Goal: Task Accomplishment & Management: Manage account settings

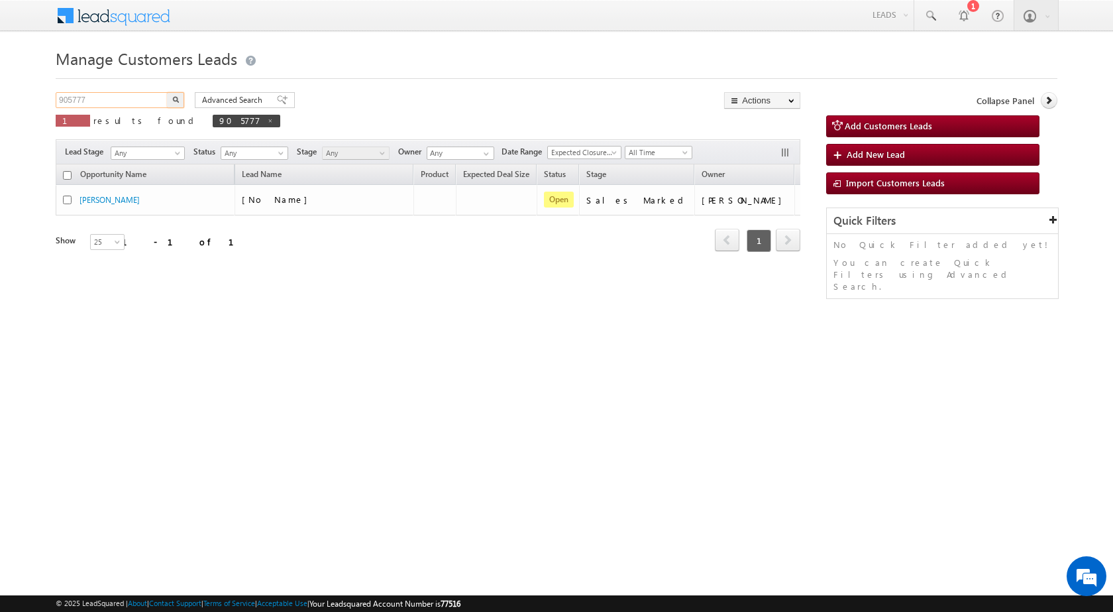
click at [73, 102] on input "905777" at bounding box center [112, 100] width 113 height 16
paste input "20"
type input "905720"
click at [167, 92] on button "button" at bounding box center [175, 100] width 17 height 16
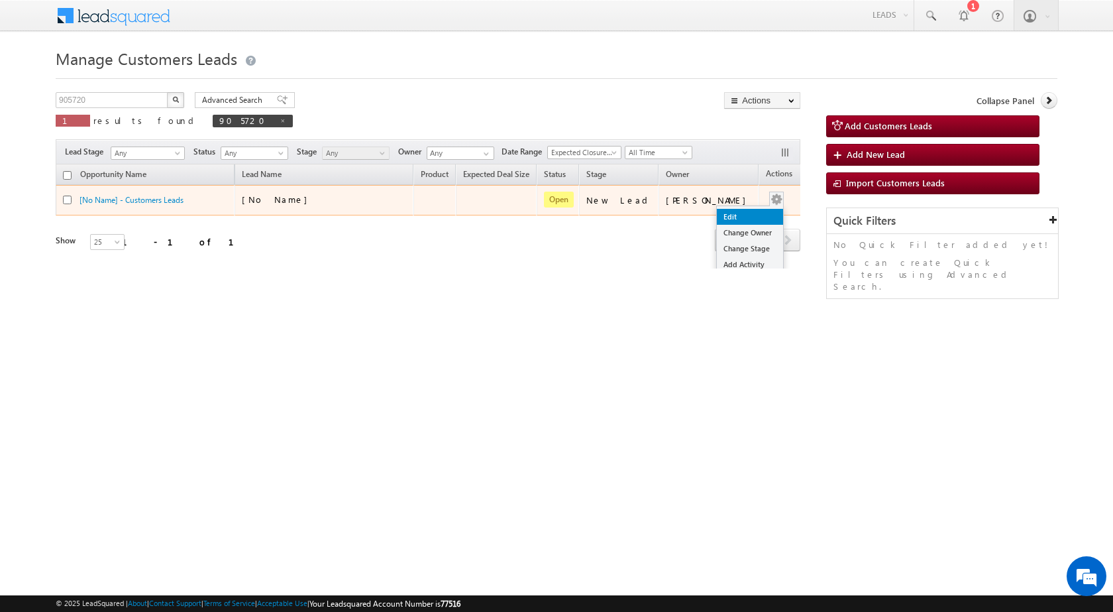
click at [732, 213] on link "Edit" at bounding box center [750, 217] width 66 height 16
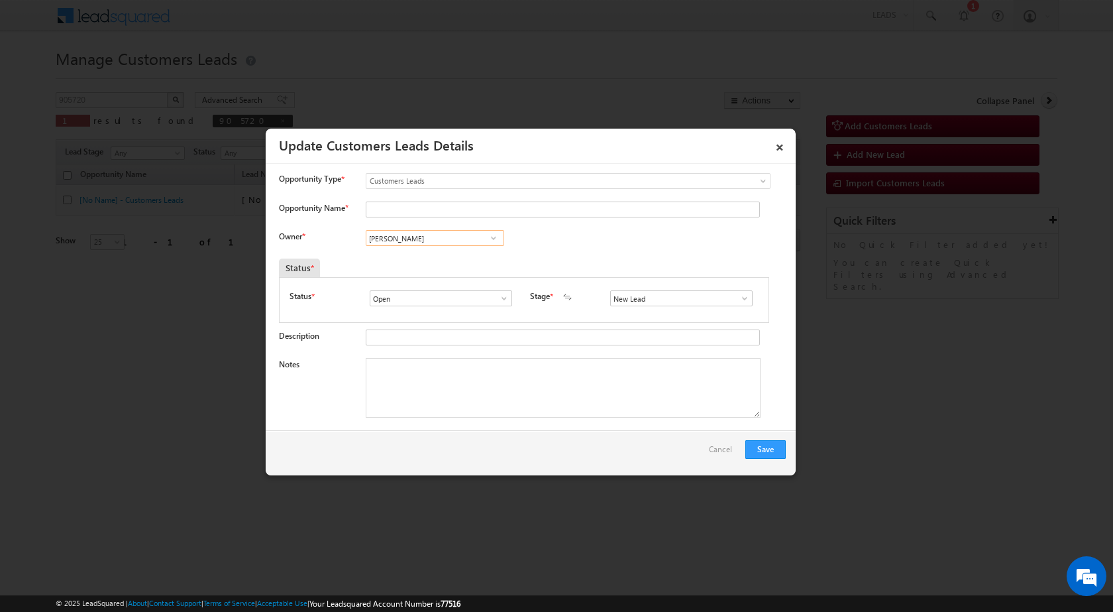
click at [424, 238] on input "[PERSON_NAME]" at bounding box center [435, 238] width 139 height 16
paste input "[EMAIL_ADDRESS][DOMAIN_NAME]"
click at [423, 263] on span "[EMAIL_ADDRESS][DOMAIN_NAME]" at bounding box center [430, 264] width 119 height 10
type input "[PERSON_NAME]"
click at [447, 398] on textarea "Notes" at bounding box center [563, 388] width 395 height 60
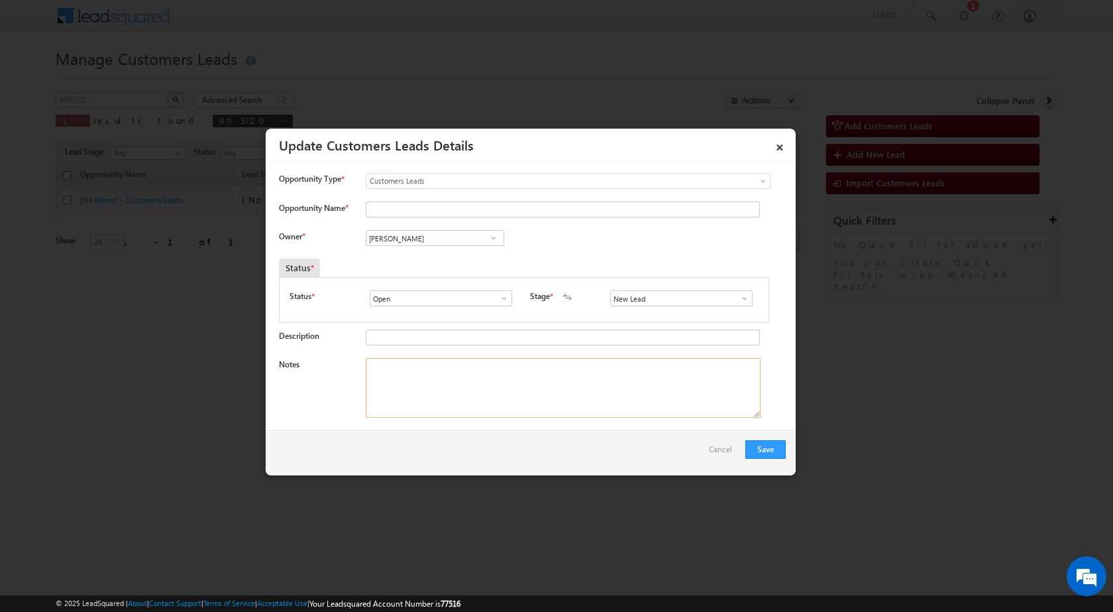
paste textarea "905720 / [PERSON_NAME] / 9368379250 / UMEED FINANCE - 1 YEAR COMPLETE - 12.5 % …"
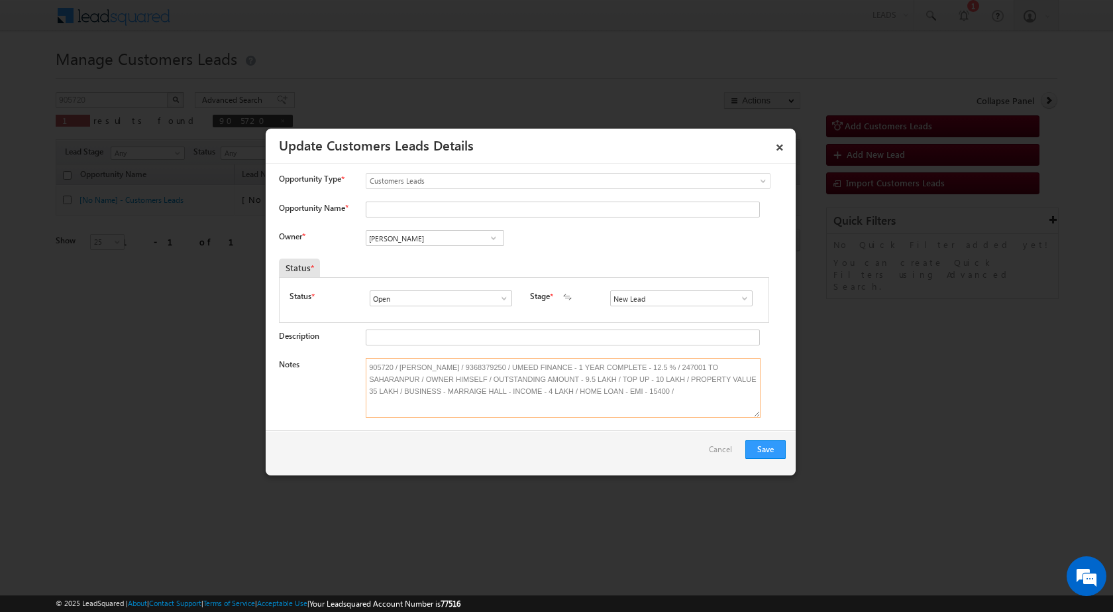
type textarea "905720 / [PERSON_NAME] / 9368379250 / UMEED FINANCE - 1 YEAR COMPLETE - 12.5 % …"
click at [741, 304] on link at bounding box center [741, 298] width 17 height 13
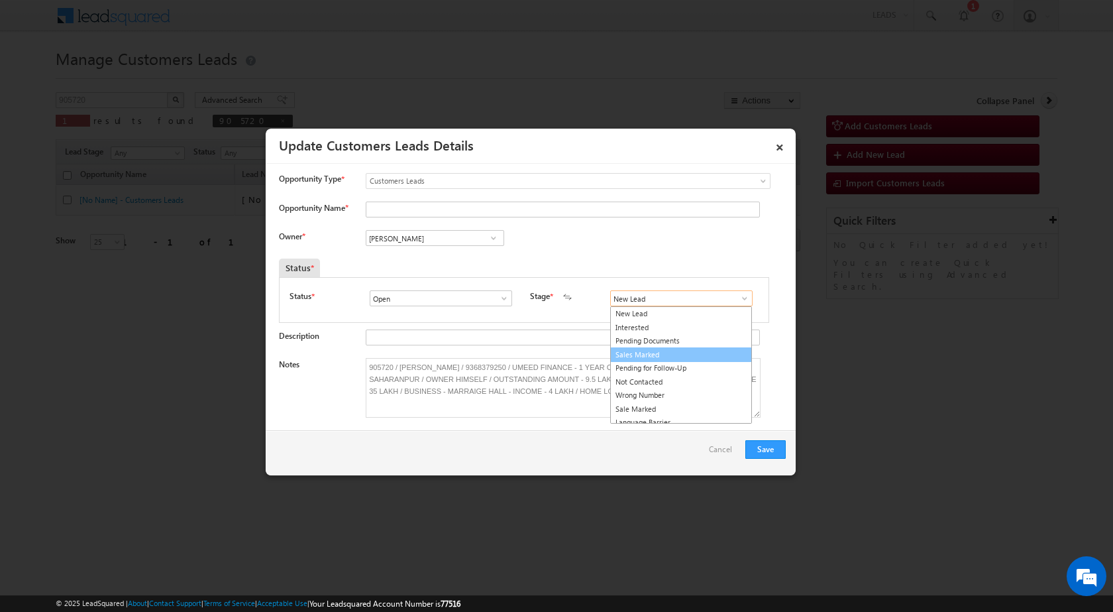
click at [691, 357] on link "Sales Marked" at bounding box center [681, 354] width 142 height 15
type input "Sales Marked"
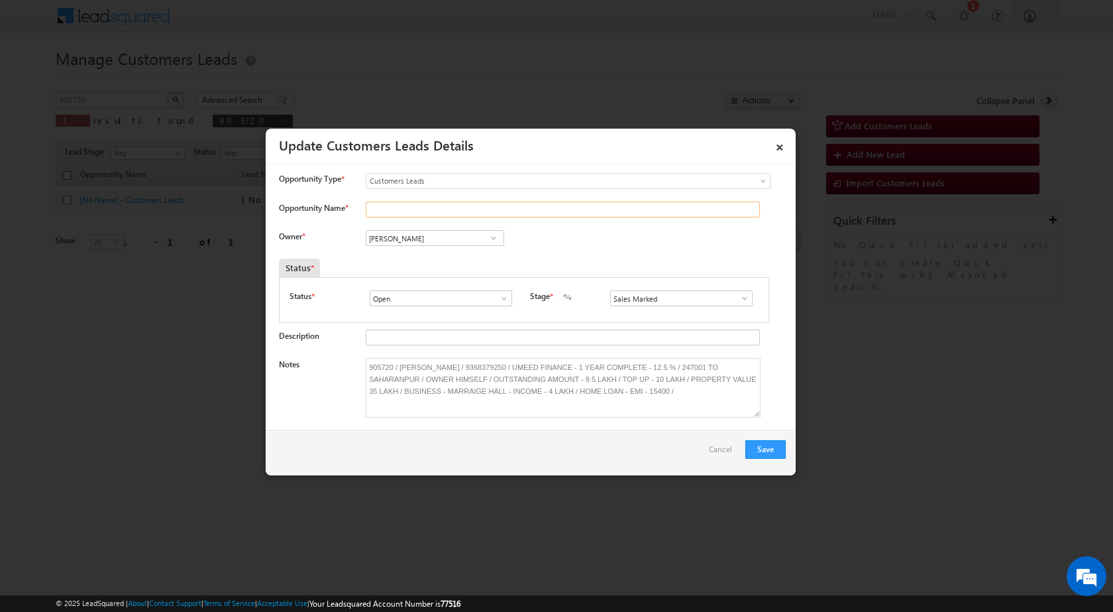
click at [384, 207] on input "Opportunity Name *" at bounding box center [563, 209] width 394 height 16
type input "[PERSON_NAME]"
click at [757, 447] on button "Save" at bounding box center [766, 449] width 40 height 19
